Goal: Use online tool/utility: Utilize a website feature to perform a specific function

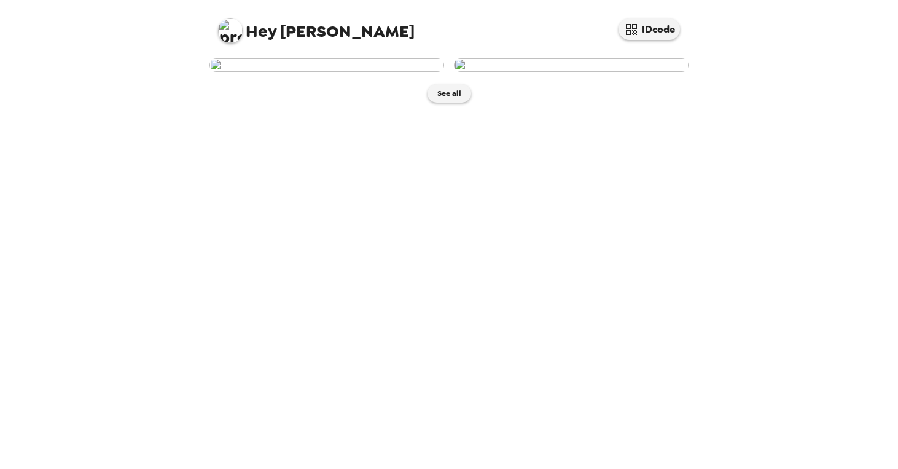
click at [320, 72] on img at bounding box center [326, 65] width 235 height 14
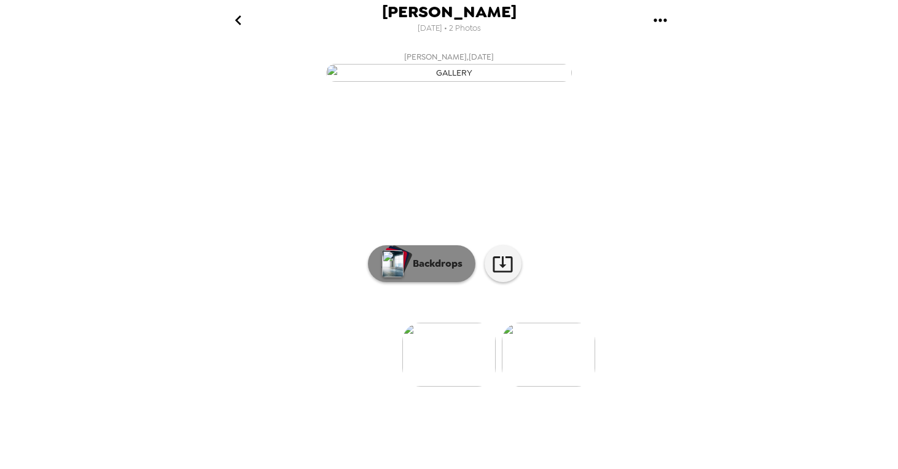
click at [416, 282] on button "Backdrops" at bounding box center [421, 263] width 107 height 37
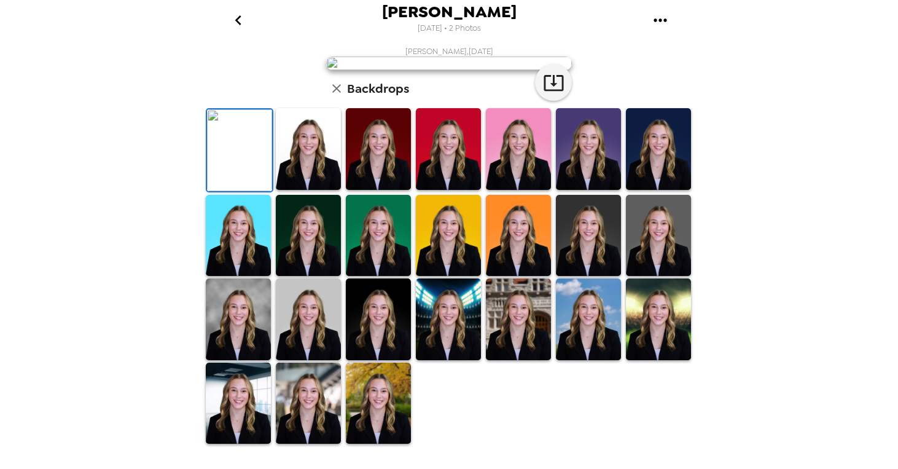
scroll to position [275, 0]
click at [666, 243] on img at bounding box center [658, 236] width 65 height 82
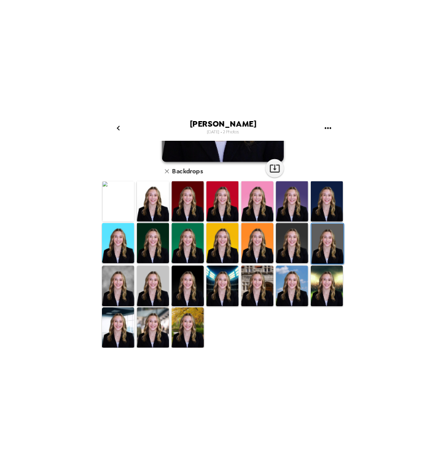
scroll to position [0, 0]
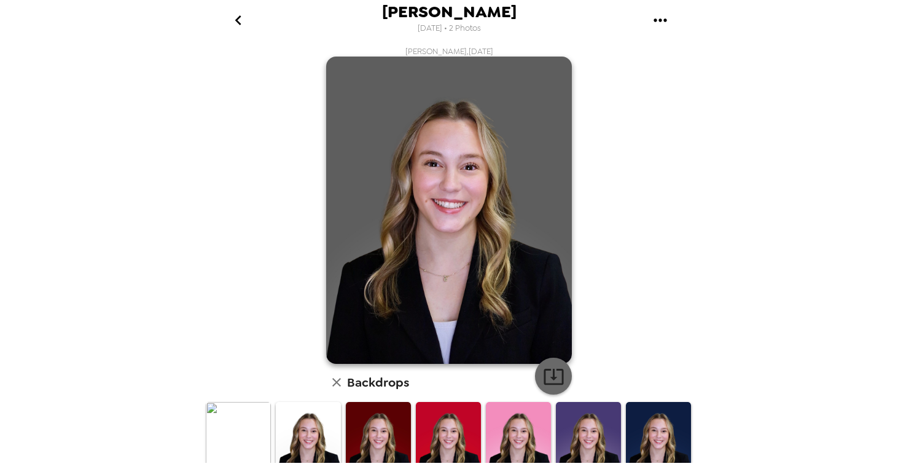
click at [546, 373] on icon "button" at bounding box center [553, 375] width 21 height 21
